Goal: Task Accomplishment & Management: Complete application form

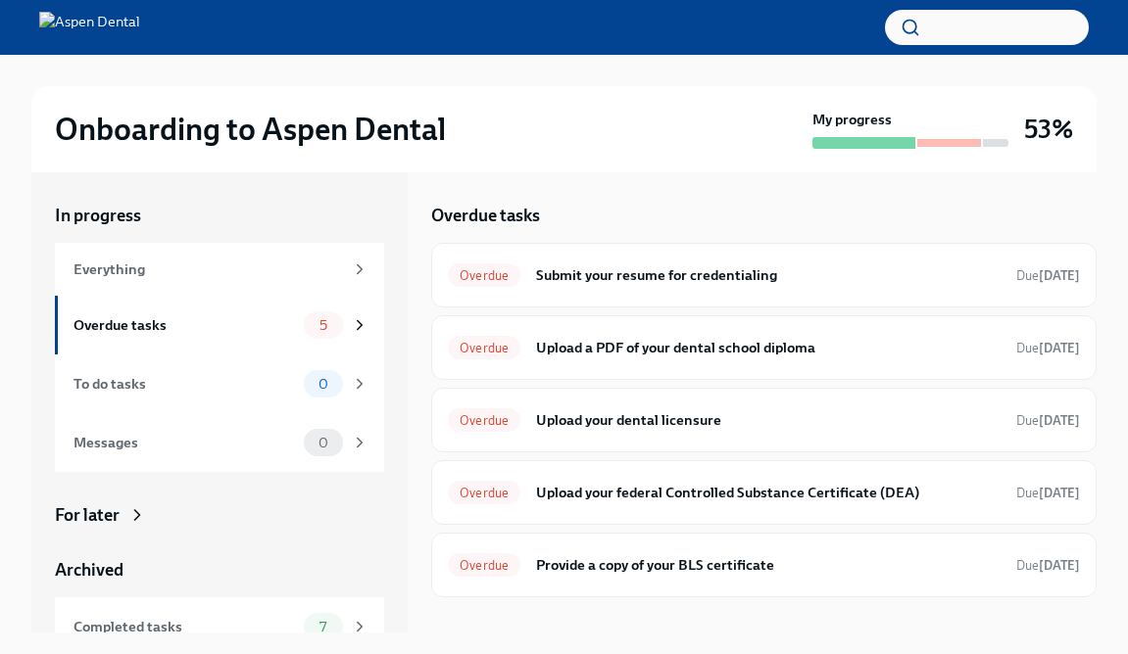
scroll to position [33, 0]
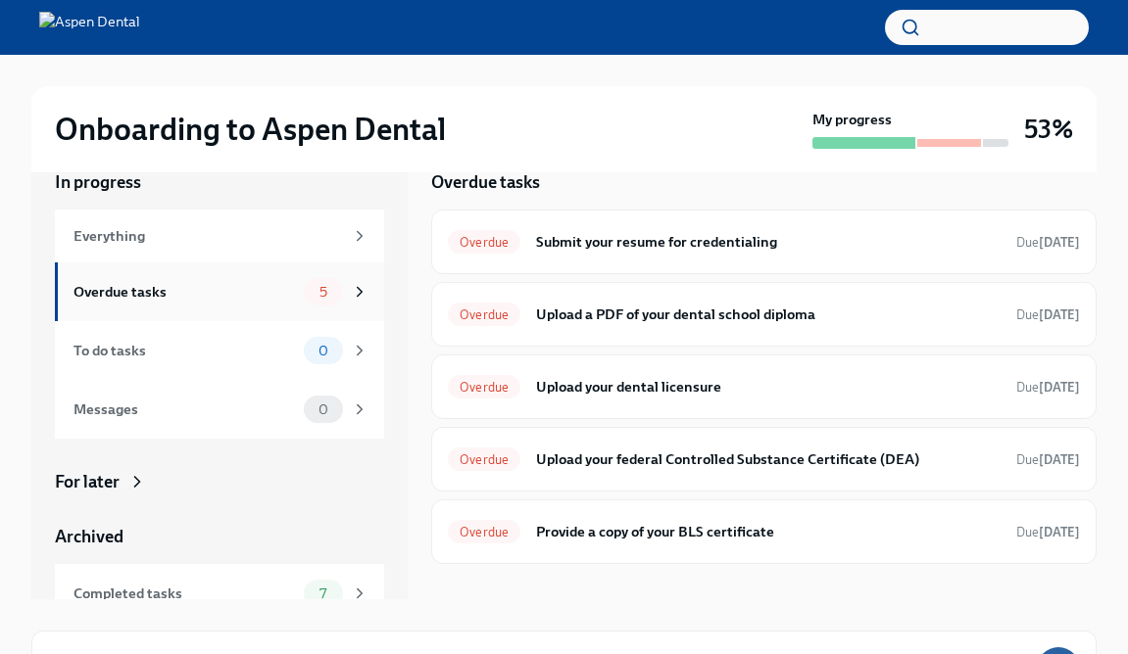
click at [160, 285] on div "Overdue tasks" at bounding box center [184, 292] width 222 height 22
click at [633, 254] on div "Overdue Submit your resume for credentialing Due [DATE]" at bounding box center [764, 241] width 632 height 31
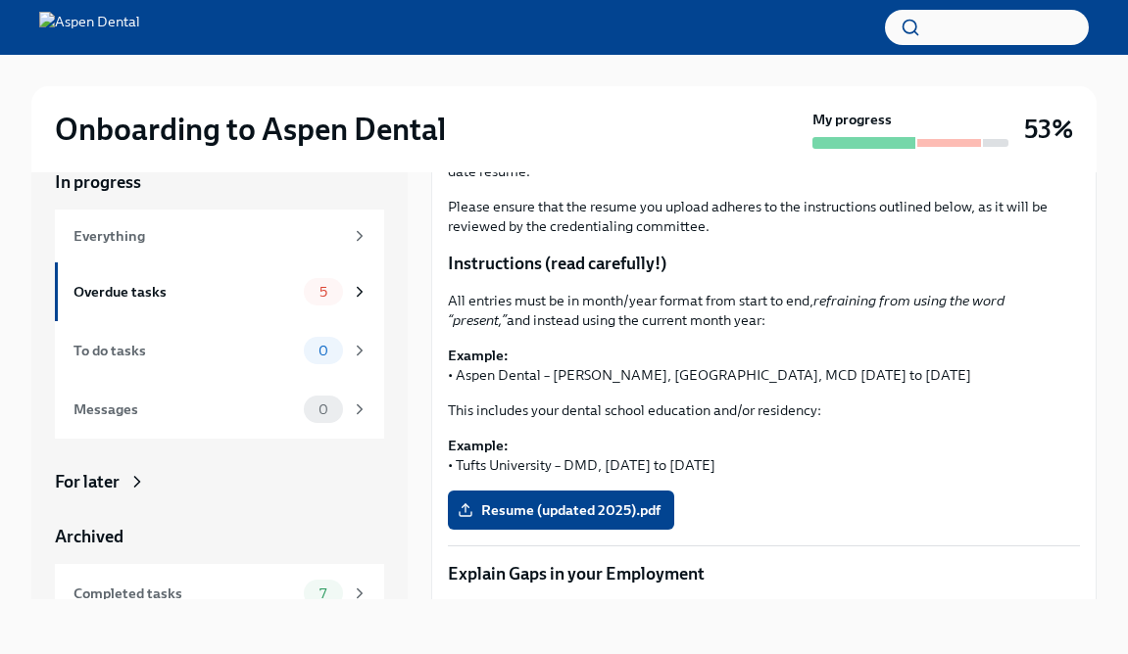
scroll to position [174, 0]
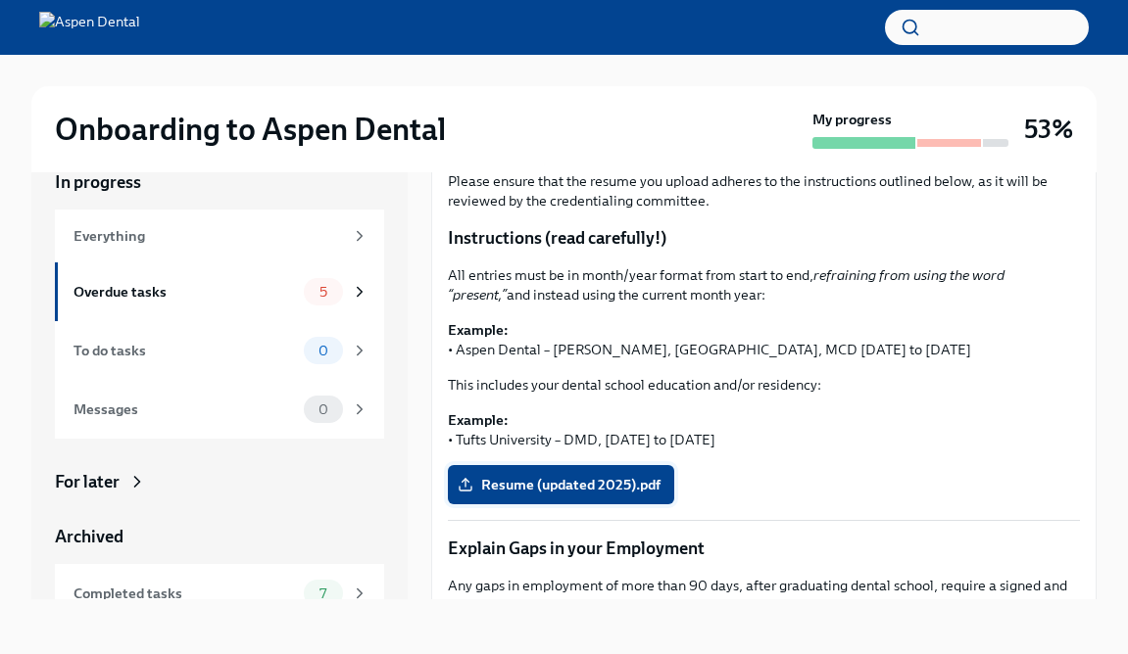
click at [606, 481] on span "Resume (updated 2025).pdf" at bounding box center [560, 485] width 199 height 20
click at [0, 0] on input "Resume (updated 2025).pdf" at bounding box center [0, 0] width 0 height 0
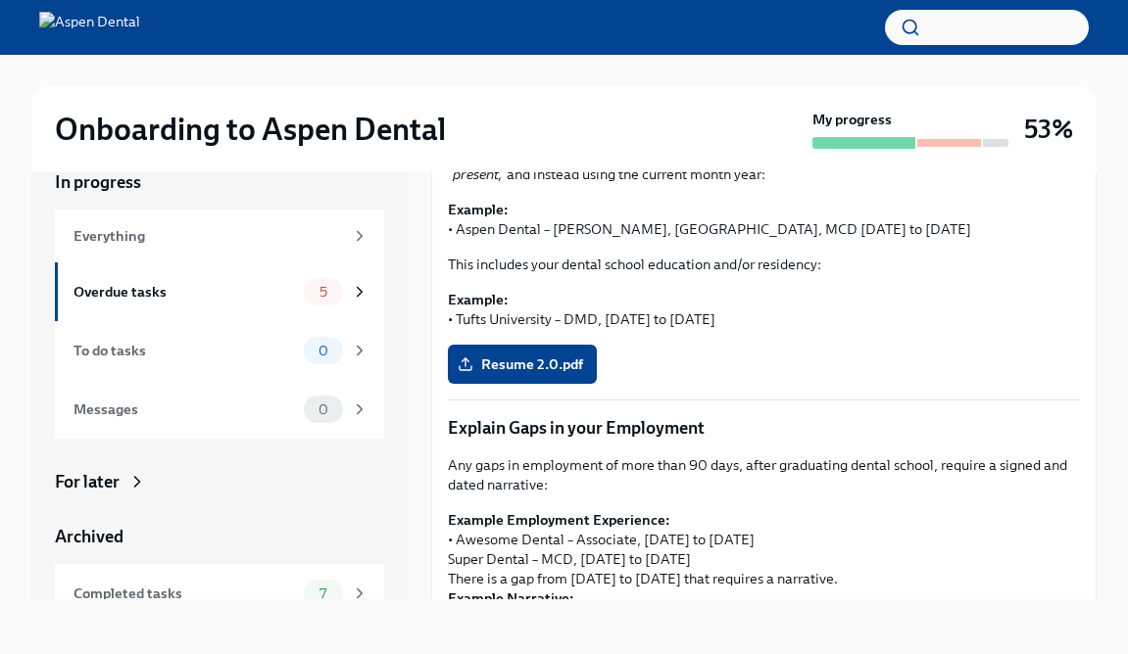
scroll to position [291, 0]
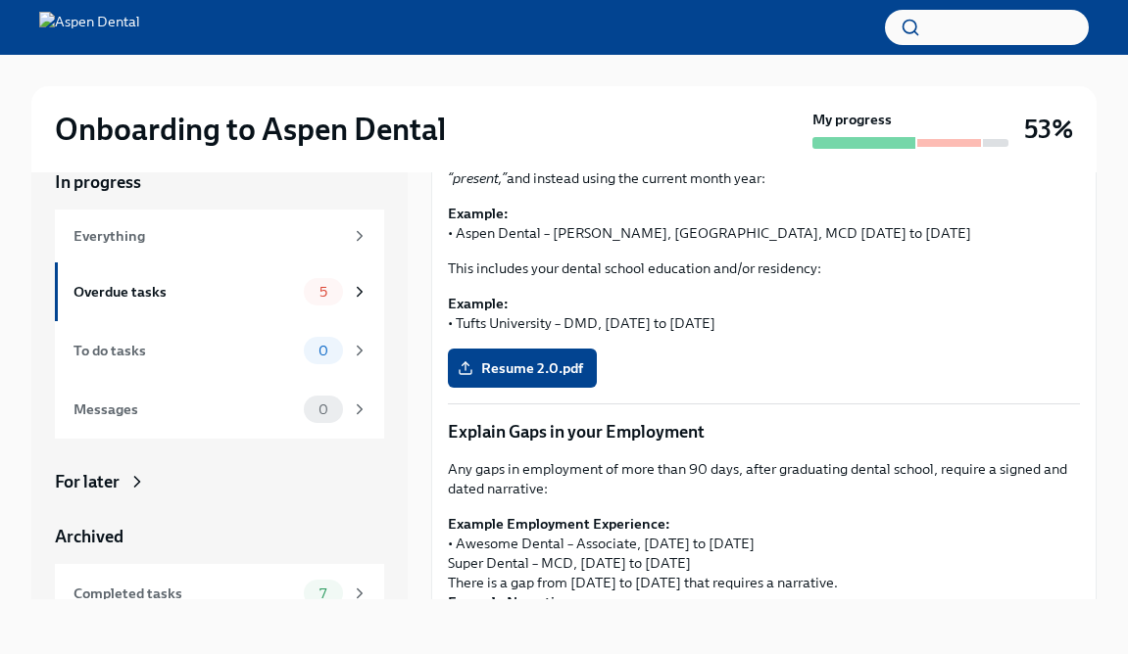
click at [680, 378] on div "Resume 2.0.pdf" at bounding box center [764, 368] width 632 height 39
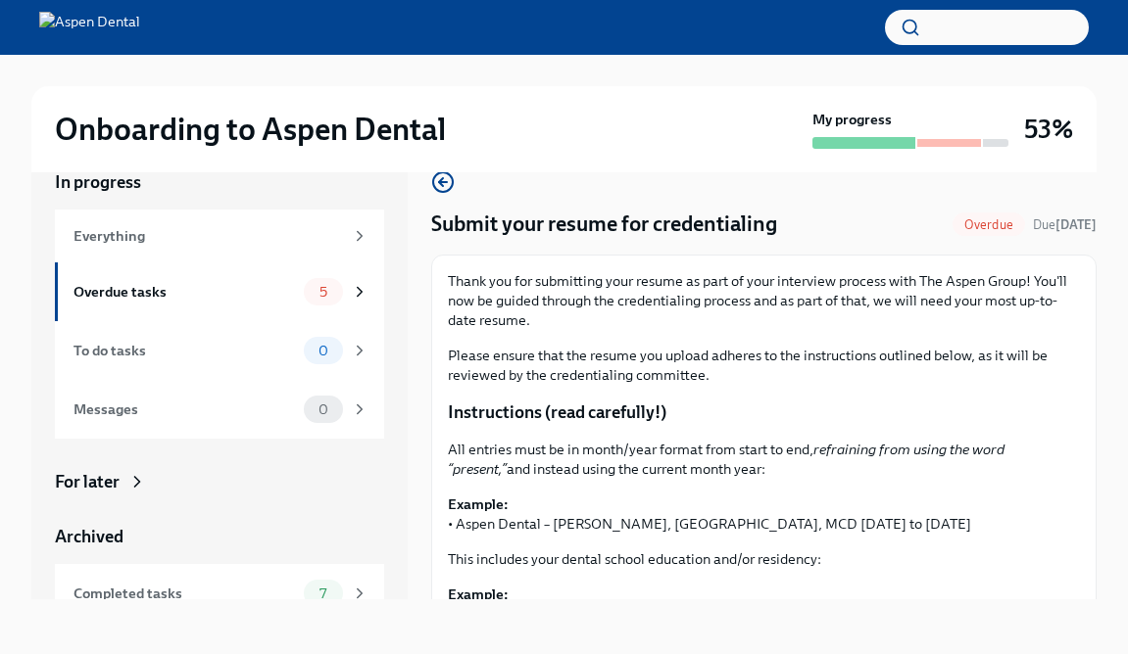
scroll to position [0, 0]
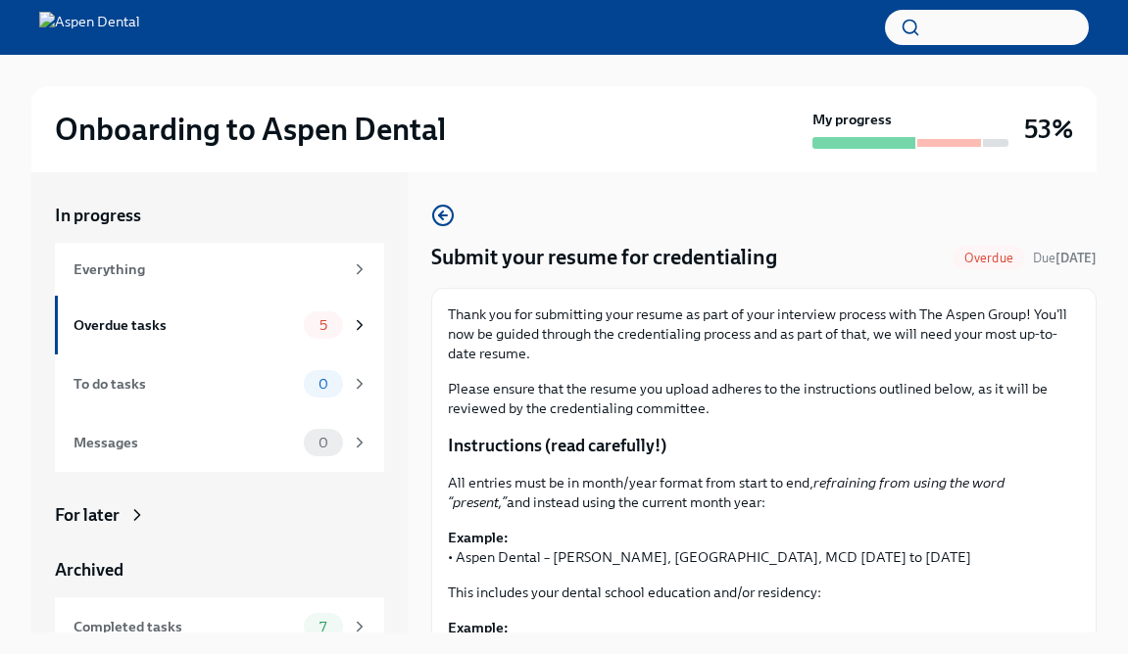
click at [448, 217] on icon "button" at bounding box center [443, 216] width 24 height 24
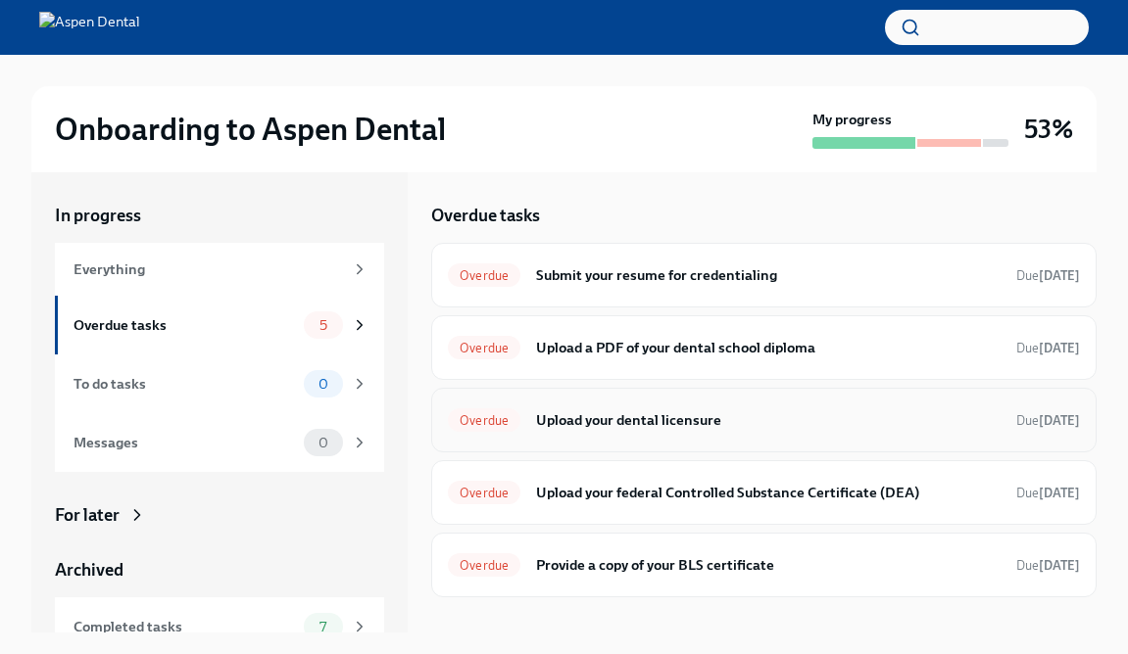
click at [652, 418] on h6 "Upload your dental licensure" at bounding box center [768, 421] width 464 height 22
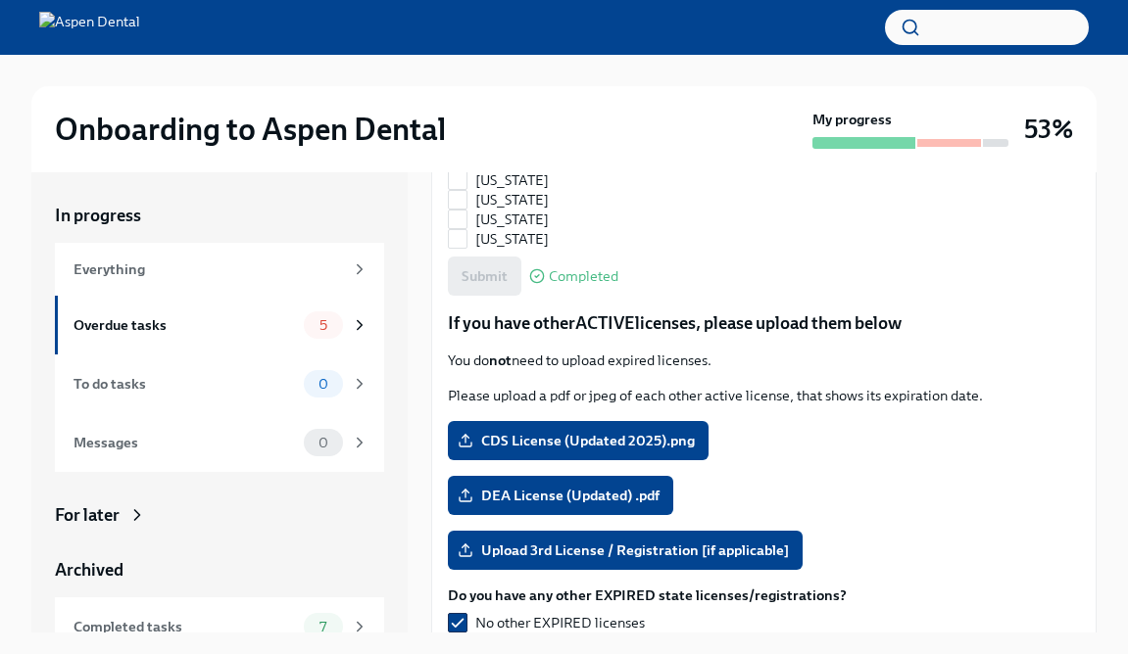
scroll to position [1475, 0]
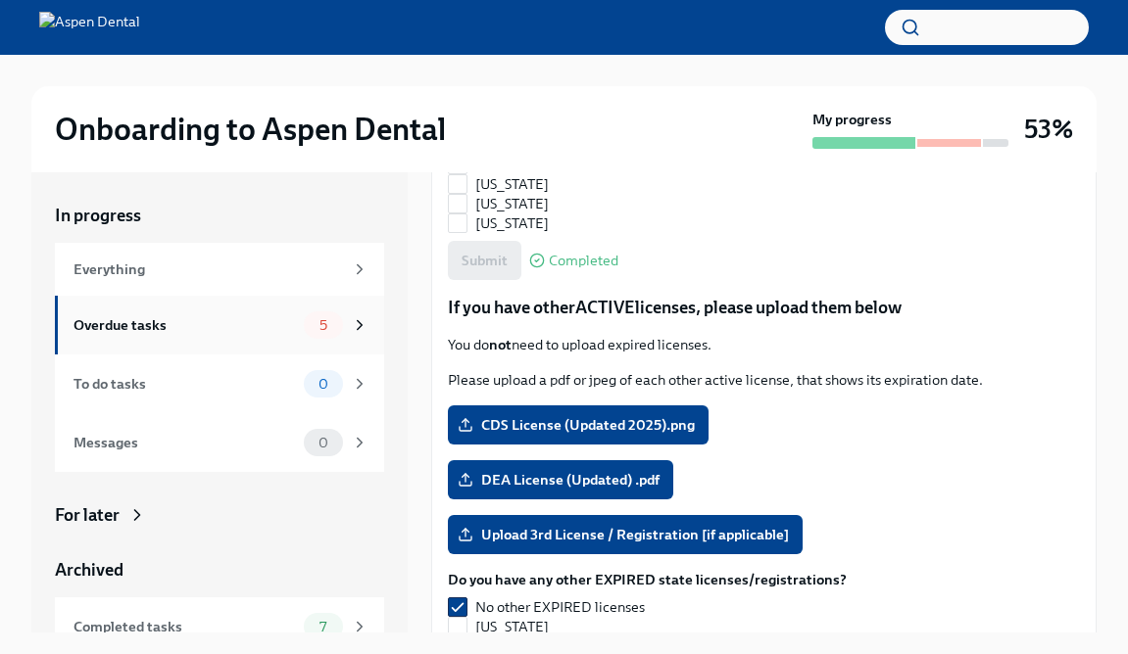
click at [124, 315] on div "Overdue tasks" at bounding box center [184, 325] width 222 height 22
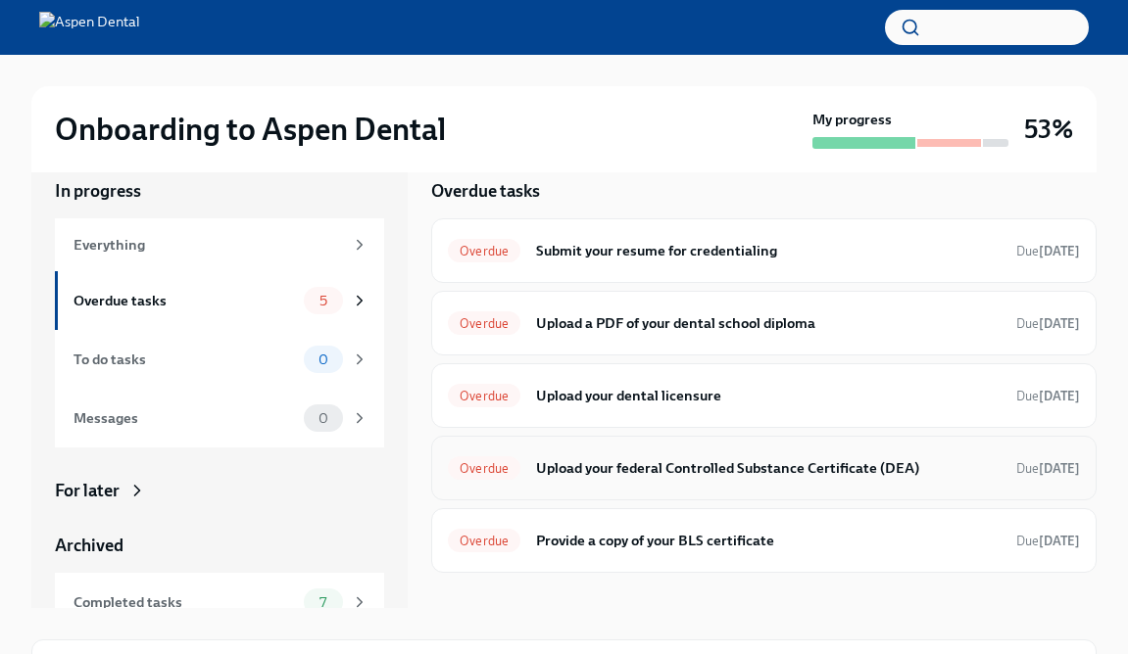
scroll to position [25, 0]
click at [710, 478] on div "Overdue Upload your federal Controlled Substance Certificate (DEA) Due [DATE]" at bounding box center [764, 467] width 632 height 31
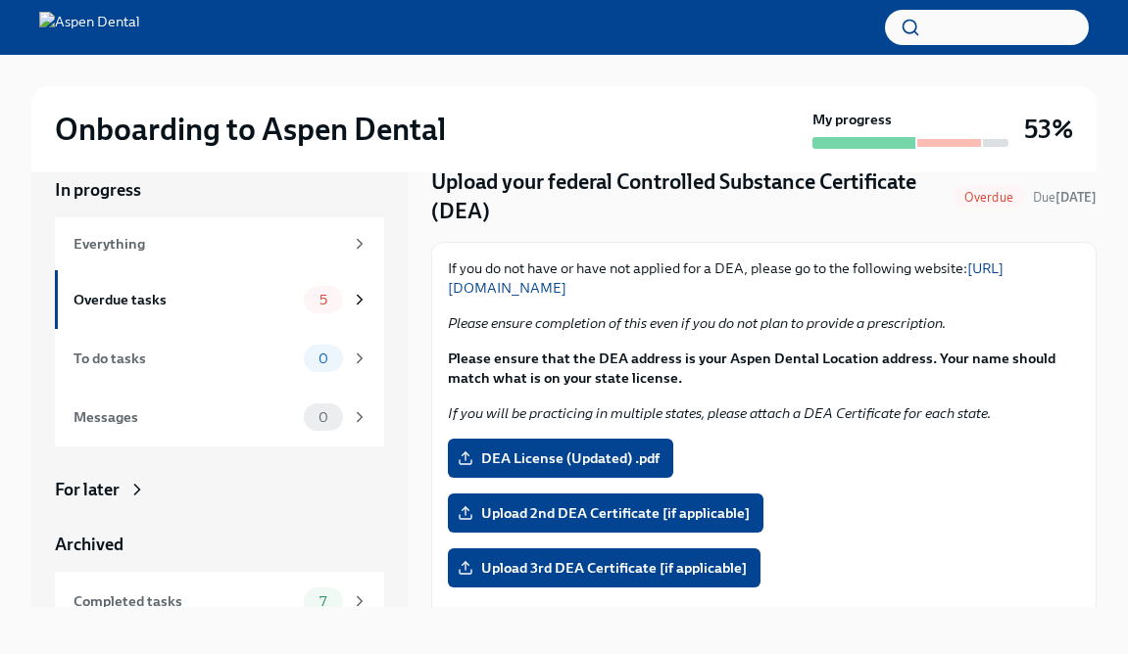
scroll to position [75, 0]
